Goal: Check status: Check status

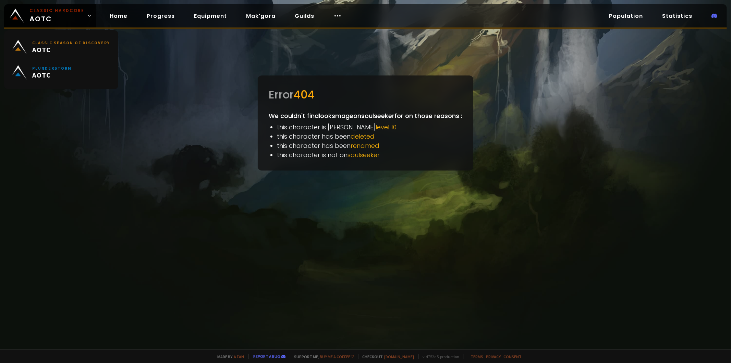
click at [17, 21] on img at bounding box center [17, 16] width 14 height 14
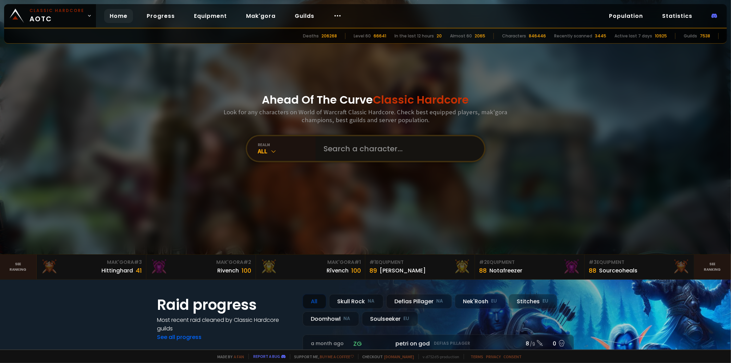
click at [399, 144] on input "text" at bounding box center [398, 148] width 156 height 25
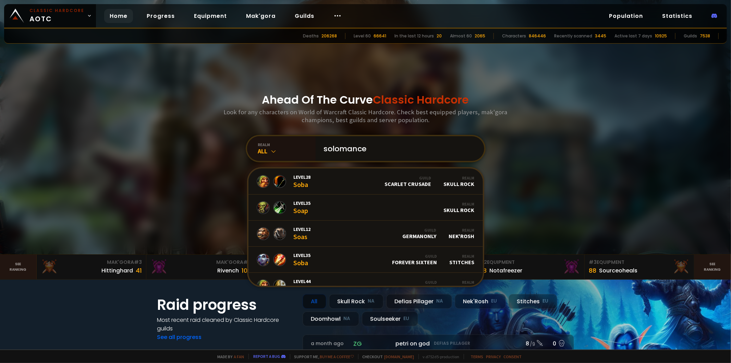
type input "solomancer"
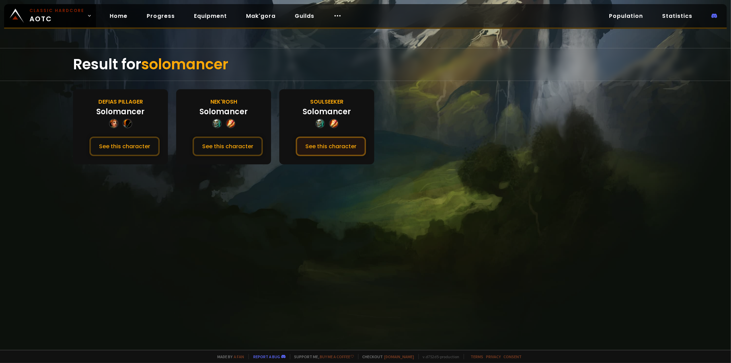
click at [329, 151] on button "See this character" at bounding box center [331, 146] width 70 height 20
